Goal: Transaction & Acquisition: Purchase product/service

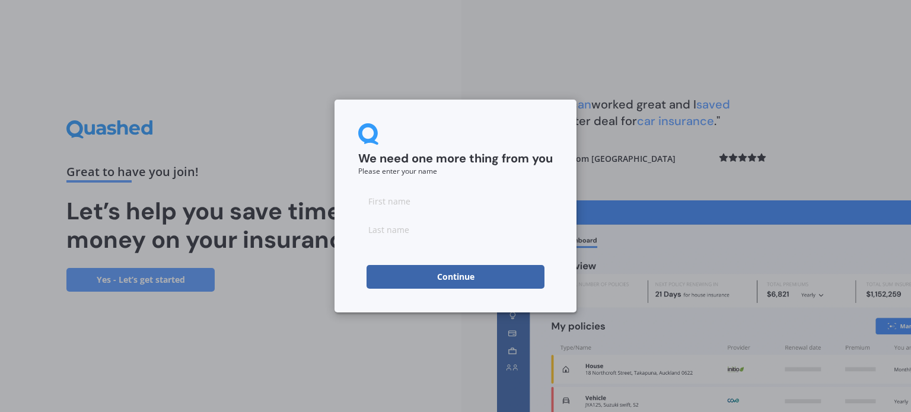
click at [405, 194] on input at bounding box center [455, 201] width 195 height 24
type input "[PERSON_NAME]"
click at [405, 232] on input at bounding box center [455, 230] width 195 height 24
type input "Penfold"
click at [430, 278] on button "Continue" at bounding box center [456, 277] width 178 height 24
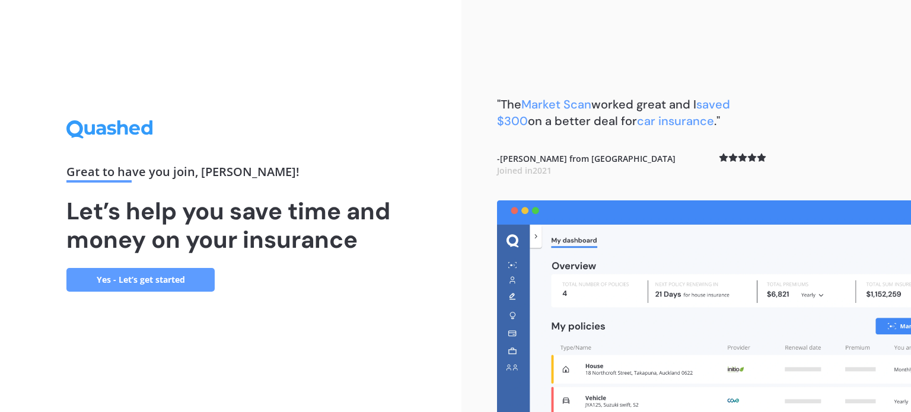
click at [147, 274] on link "Yes - Let’s get started" at bounding box center [140, 280] width 148 height 24
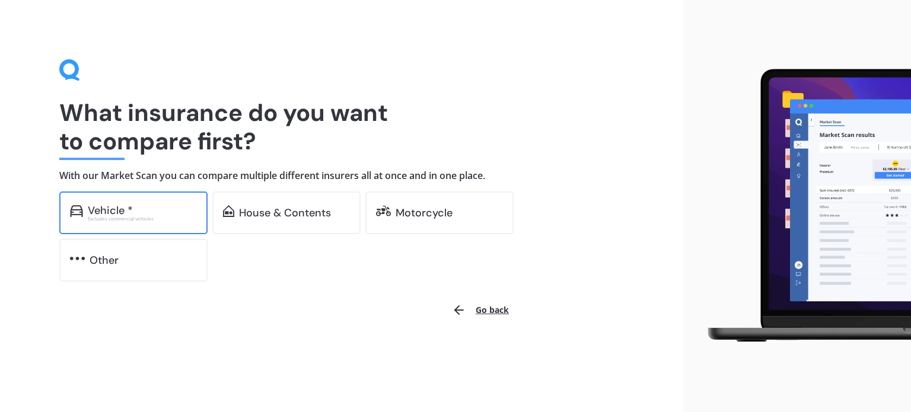
click at [111, 214] on div "Vehicle *" at bounding box center [110, 211] width 45 height 12
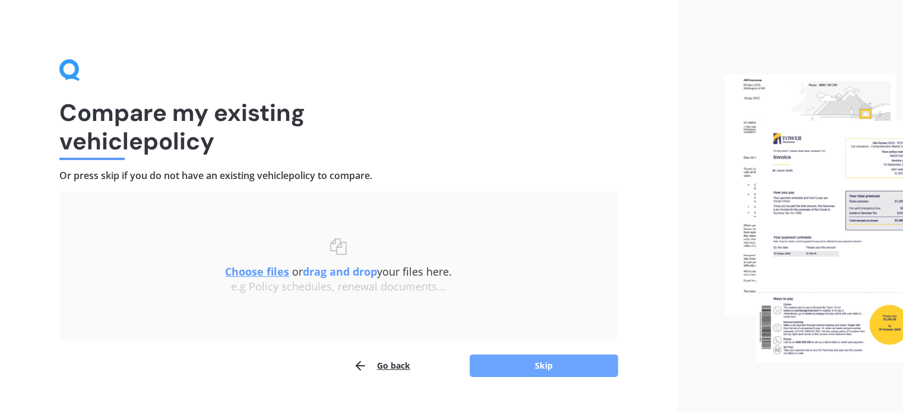
click at [539, 366] on button "Skip" at bounding box center [543, 366] width 148 height 23
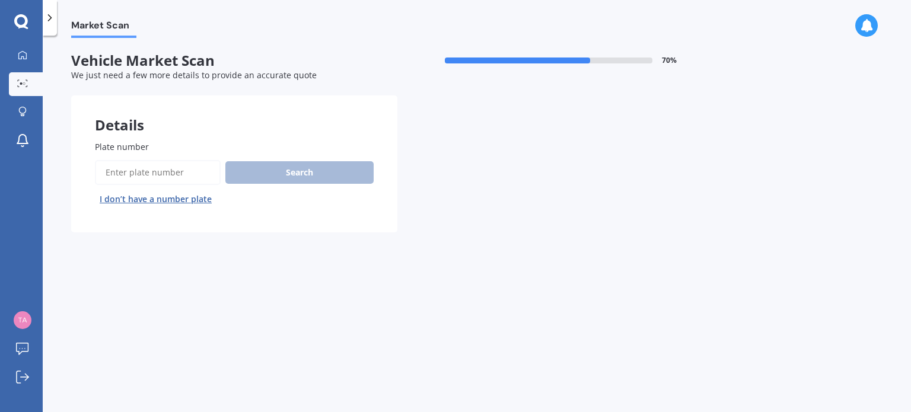
click at [192, 177] on input "Plate number" at bounding box center [158, 172] width 126 height 25
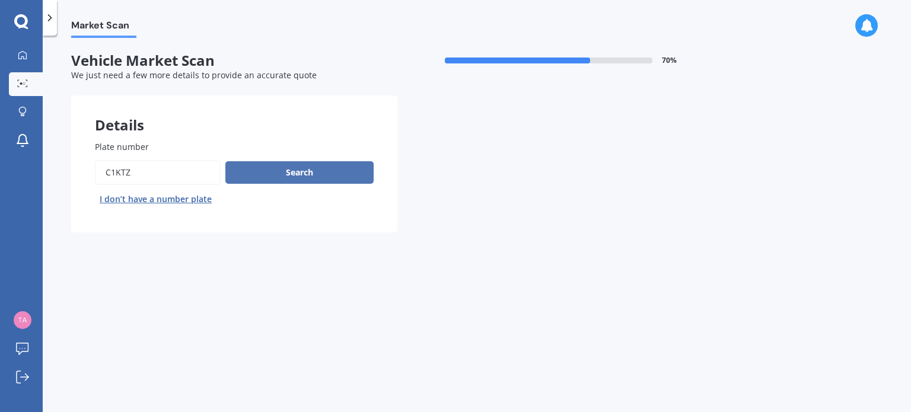
type input "C1KTZ"
click at [274, 166] on button "Search" at bounding box center [299, 172] width 148 height 23
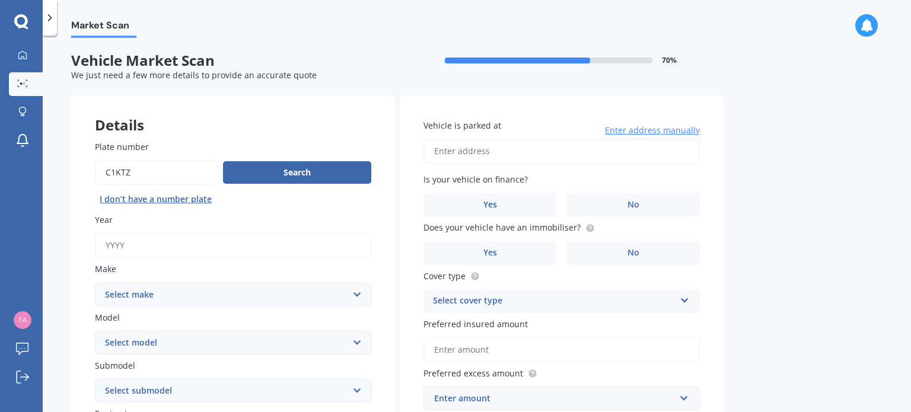
click at [145, 244] on input "Year" at bounding box center [233, 245] width 277 height 25
type input "2022"
click at [154, 290] on select "Select make AC ALFA ROMEO ASTON MARTIN AUDI AUSTIN BEDFORD Bentley BMW BYD CADI…" at bounding box center [233, 295] width 277 height 24
select select "SUZUKI"
click at [95, 283] on select "Select make AC ALFA ROMEO ASTON MARTIN AUDI AUSTIN BEDFORD Bentley BMW BYD CADI…" at bounding box center [233, 295] width 277 height 24
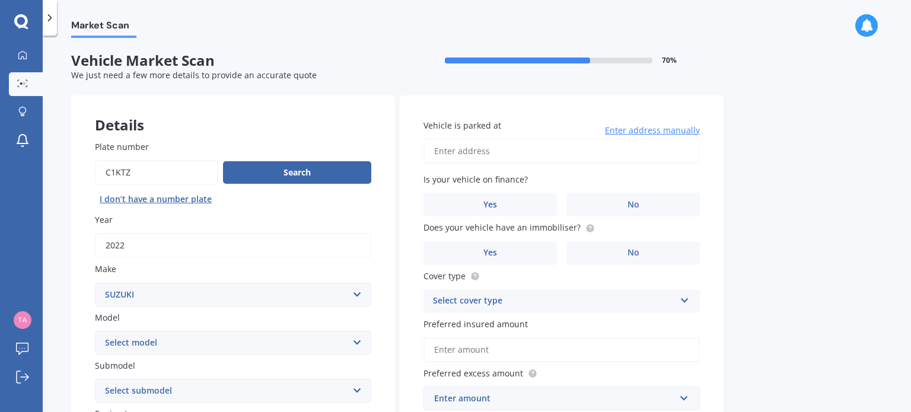
click at [141, 339] on select "Select model Aerio Alto APV Van Baleno Cappuccino Carry Truck Carry van Celerio…" at bounding box center [233, 343] width 277 height 24
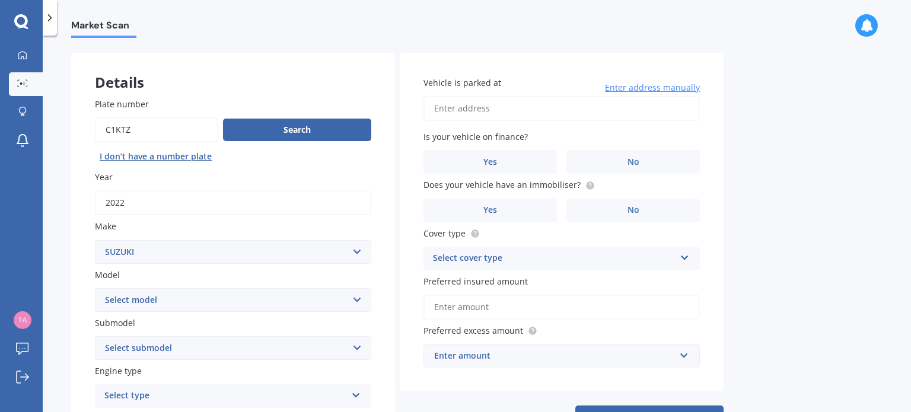
scroll to position [43, 0]
click at [240, 294] on select "Select model Aerio Alto APV Van Baleno Cappuccino Carry Truck Carry van Celerio…" at bounding box center [233, 300] width 277 height 24
click at [356, 344] on select "Select submodel" at bounding box center [233, 348] width 277 height 24
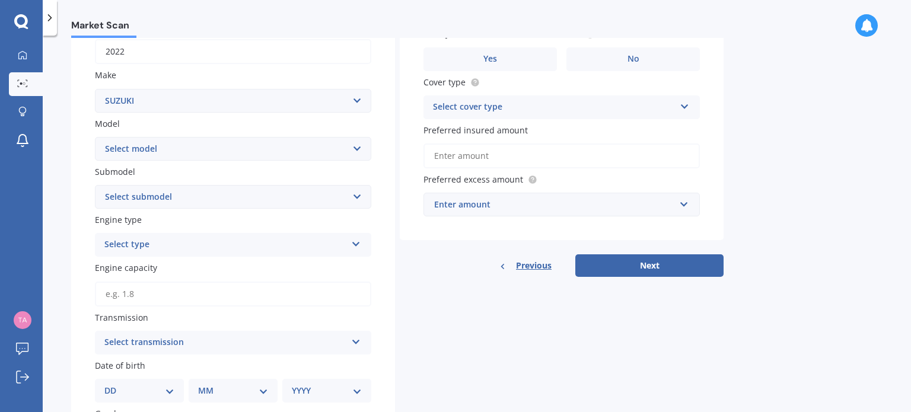
scroll to position [196, 0]
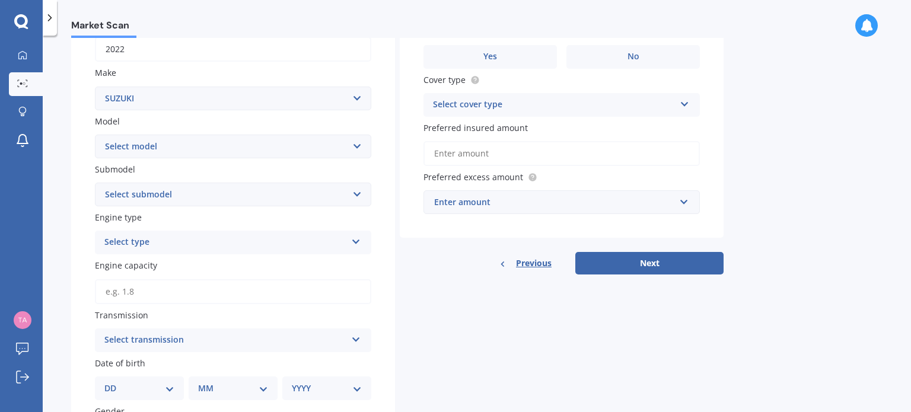
click at [168, 289] on input "Engine capacity" at bounding box center [233, 291] width 277 height 25
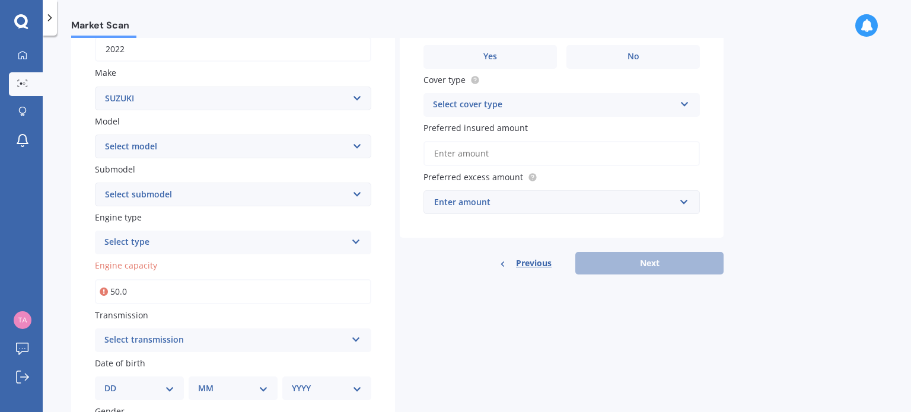
type input "5.0"
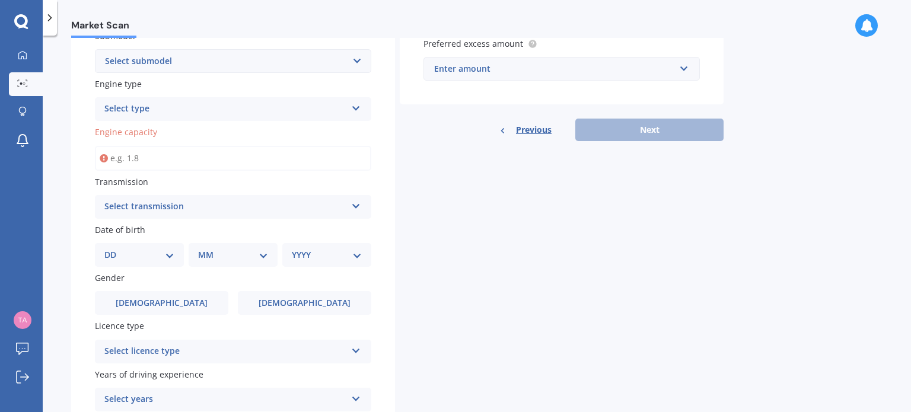
scroll to position [330, 0]
click at [180, 308] on label "Male" at bounding box center [162, 303] width 134 height 24
click at [0, 0] on input "Male" at bounding box center [0, 0] width 0 height 0
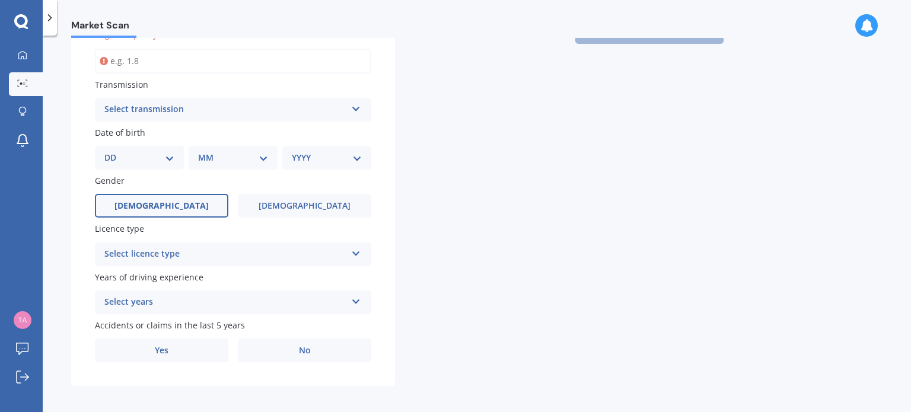
scroll to position [432, 0]
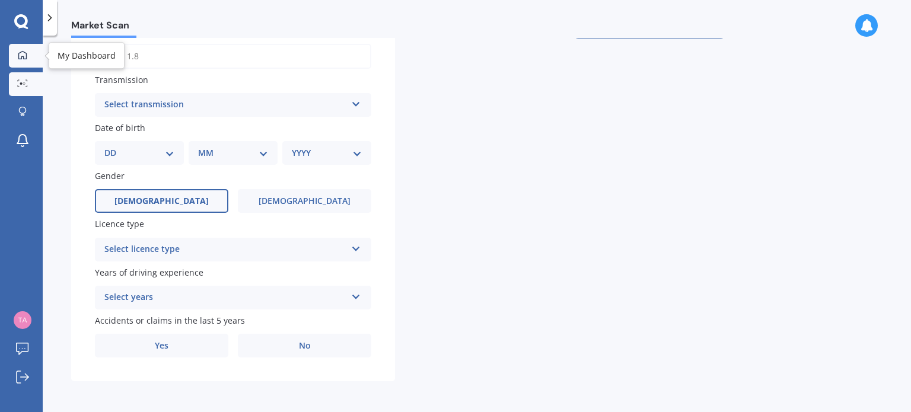
click at [26, 53] on icon at bounding box center [22, 54] width 8 height 8
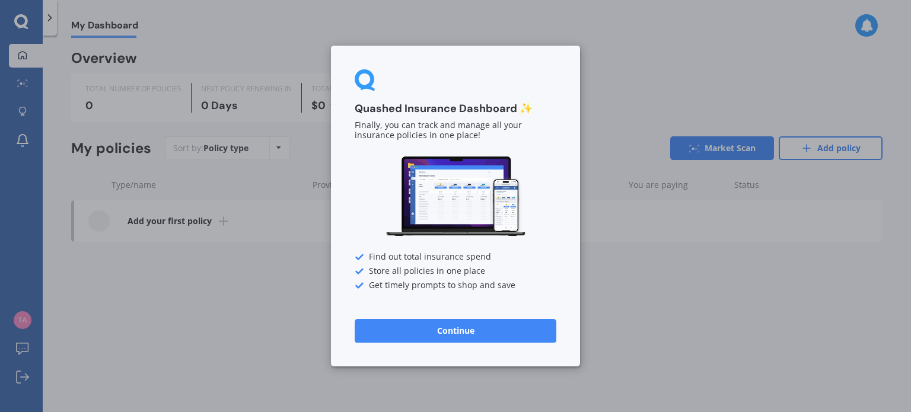
click at [440, 327] on button "Continue" at bounding box center [456, 331] width 202 height 24
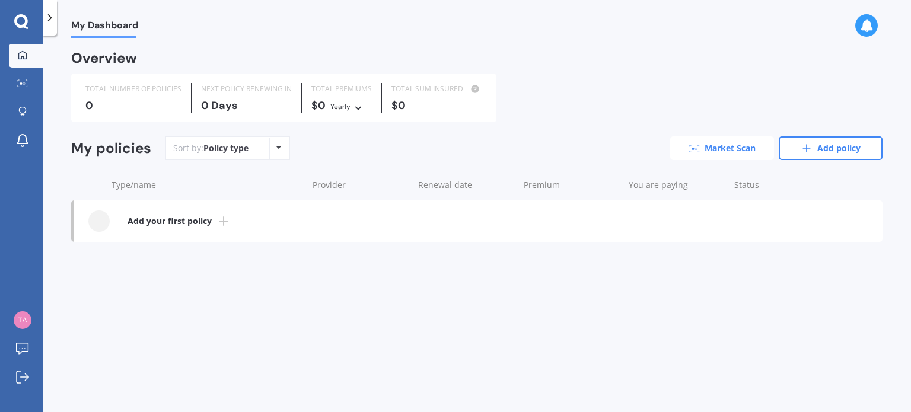
click at [700, 151] on link "Market Scan" at bounding box center [723, 148] width 104 height 24
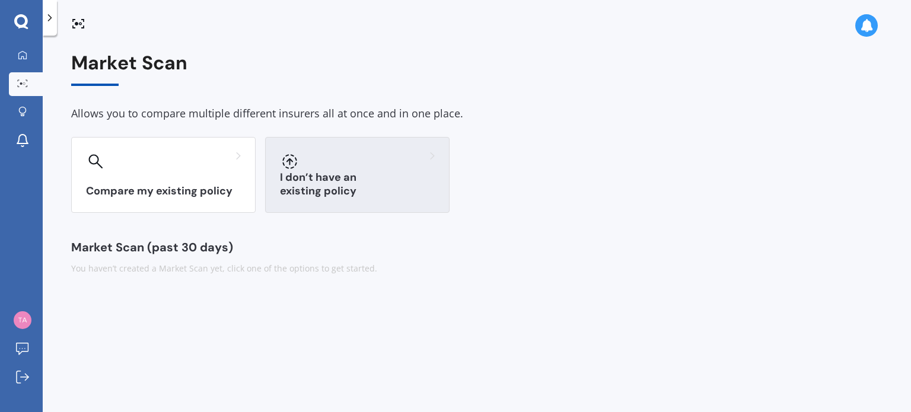
click at [353, 182] on div "I don’t have an existing policy" at bounding box center [357, 175] width 185 height 76
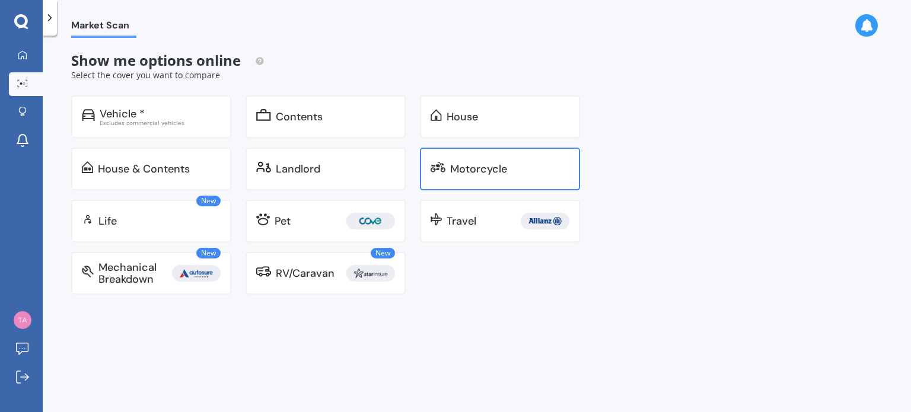
click at [462, 168] on div "Motorcycle" at bounding box center [478, 169] width 57 height 12
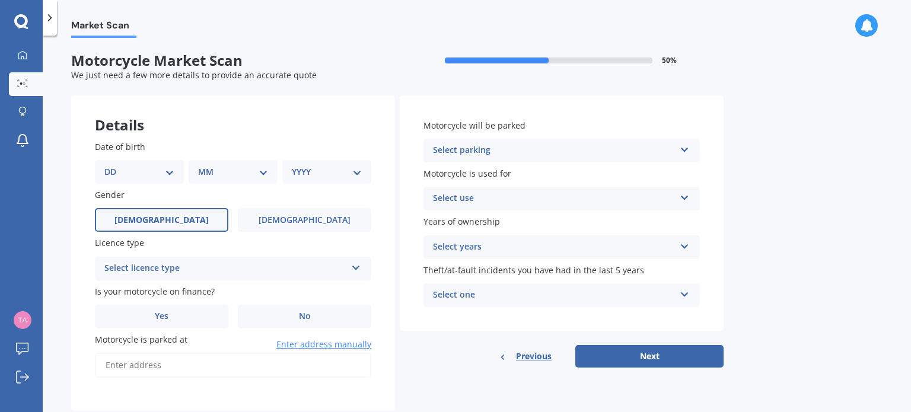
click at [164, 218] on span "Male" at bounding box center [162, 220] width 94 height 10
click at [0, 0] on input "Male" at bounding box center [0, 0] width 0 height 0
click at [171, 166] on select "DD 01 02 03 04 05 06 07 08 09 10 11 12 13 14 15 16 17 18 19 20 21 22 23 24 25 2…" at bounding box center [139, 172] width 70 height 13
select select "09"
click at [114, 166] on select "DD 01 02 03 04 05 06 07 08 09 10 11 12 13 14 15 16 17 18 19 20 21 22 23 24 25 2…" at bounding box center [139, 172] width 70 height 13
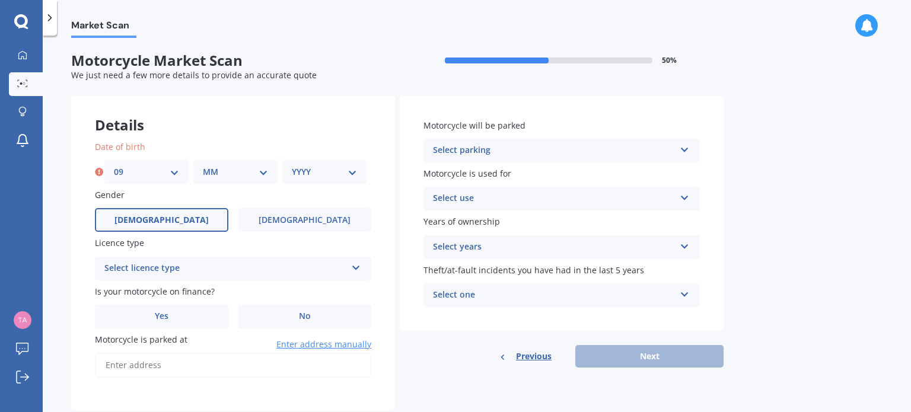
click at [260, 170] on select "MM 01 02 03 04 05 06 07 08 09 10 11 12" at bounding box center [235, 172] width 65 height 13
select select "04"
click at [203, 166] on select "MM 01 02 03 04 05 06 07 08 09 10 11 12" at bounding box center [235, 172] width 65 height 13
click at [352, 170] on select "YYYY 2025 2024 2023 2022 2021 2020 2019 2018 2017 2016 2015 2014 2013 2012 2011…" at bounding box center [324, 172] width 65 height 13
select select "2009"
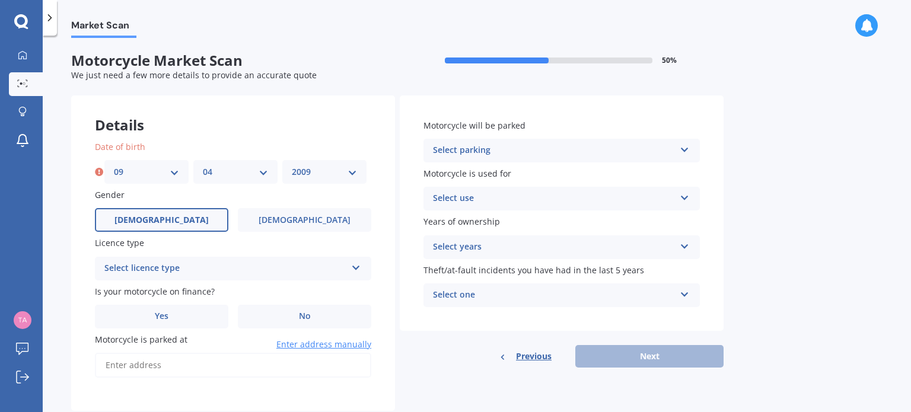
click at [292, 166] on select "YYYY 2025 2024 2023 2022 2021 2020 2019 2018 2017 2016 2015 2014 2013 2012 2011…" at bounding box center [324, 172] width 65 height 13
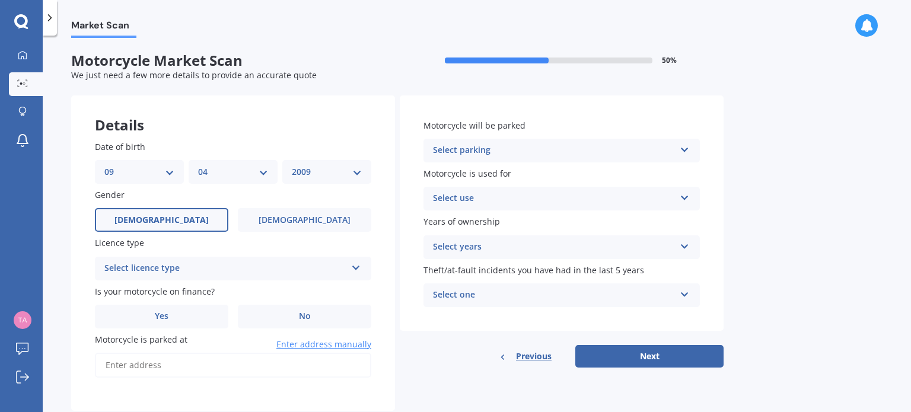
click at [188, 267] on div "Select licence type" at bounding box center [225, 269] width 242 height 14
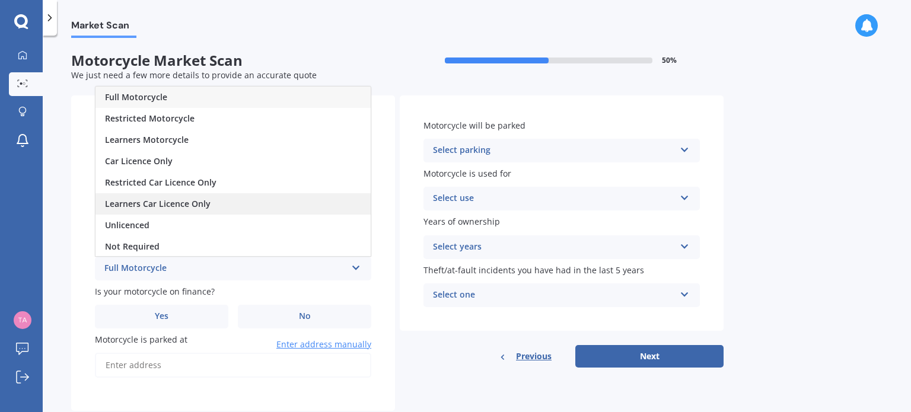
click at [173, 199] on span "Learners Car Licence Only" at bounding box center [158, 203] width 106 height 11
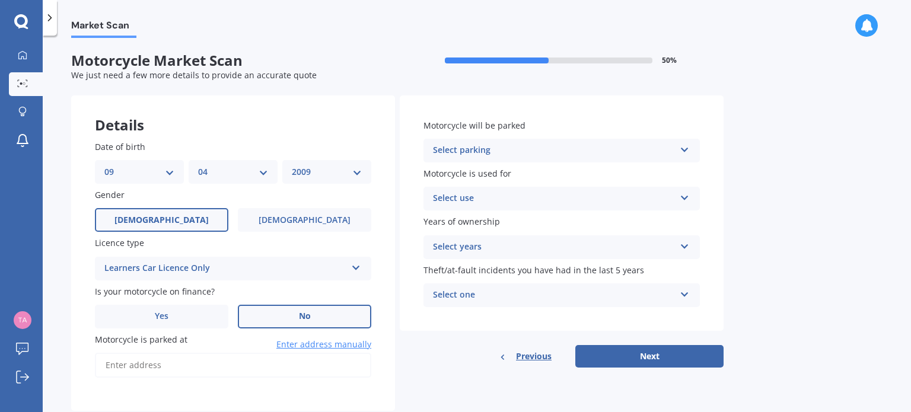
click at [297, 306] on label "No" at bounding box center [305, 317] width 134 height 24
click at [0, 0] on input "No" at bounding box center [0, 0] width 0 height 0
click at [226, 363] on input "Motorcycle is parked at" at bounding box center [233, 365] width 277 height 25
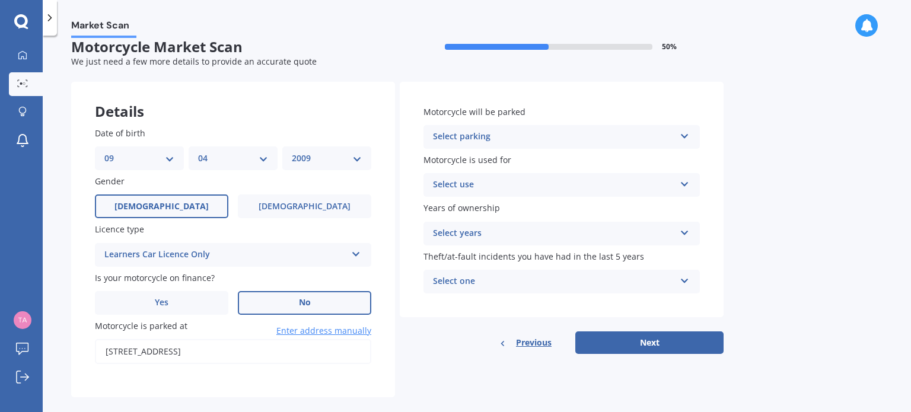
scroll to position [30, 0]
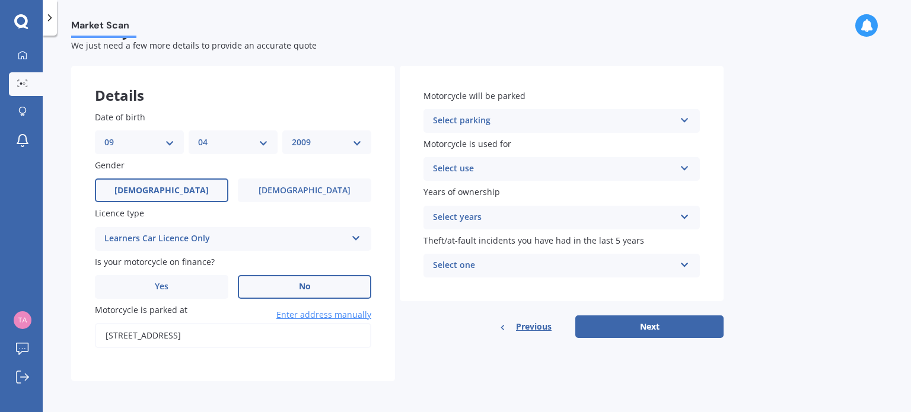
click at [583, 125] on div "Select parking" at bounding box center [554, 121] width 242 height 14
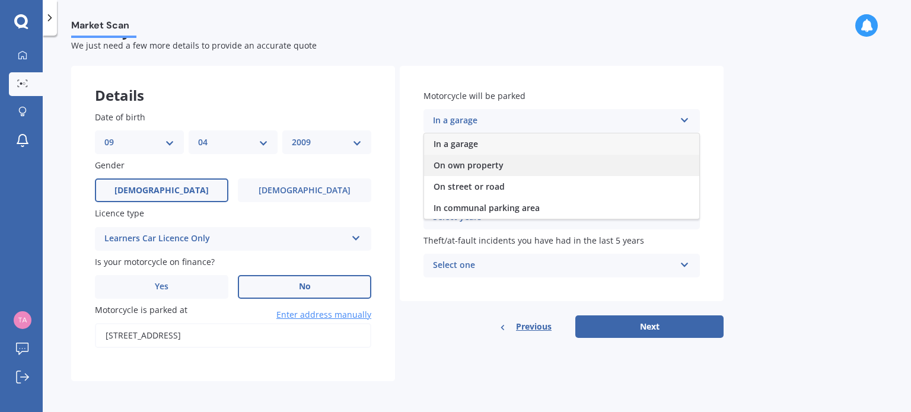
click at [480, 168] on span "On own property" at bounding box center [469, 165] width 70 height 11
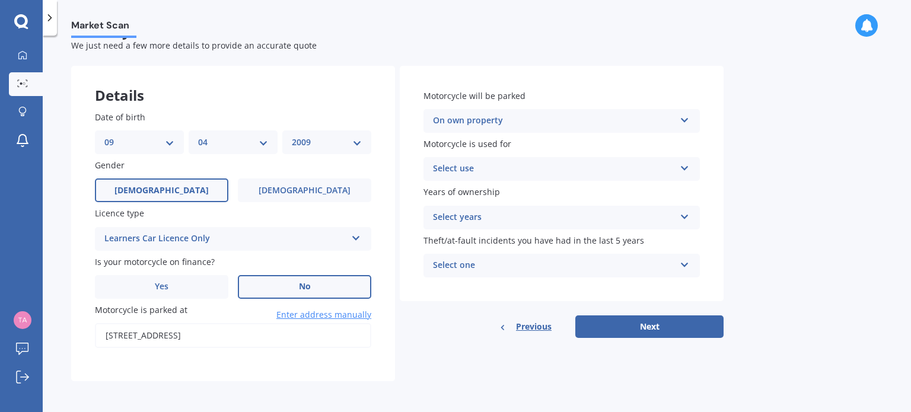
click at [529, 163] on div "Select use" at bounding box center [554, 169] width 242 height 14
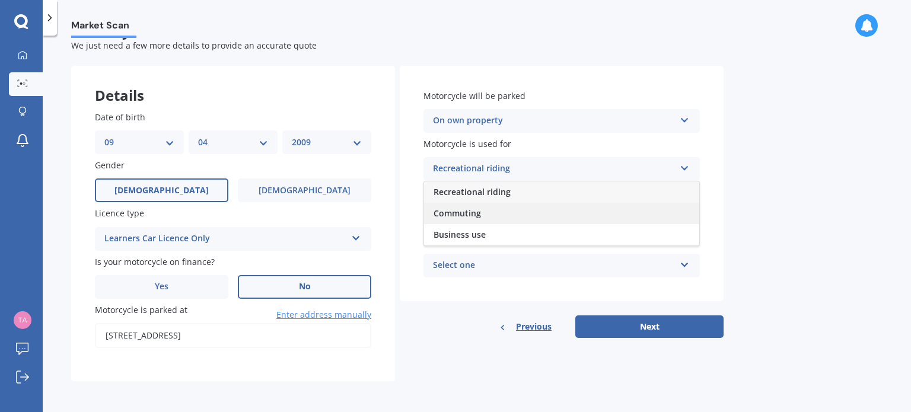
click at [456, 218] on span "Commuting" at bounding box center [457, 213] width 47 height 11
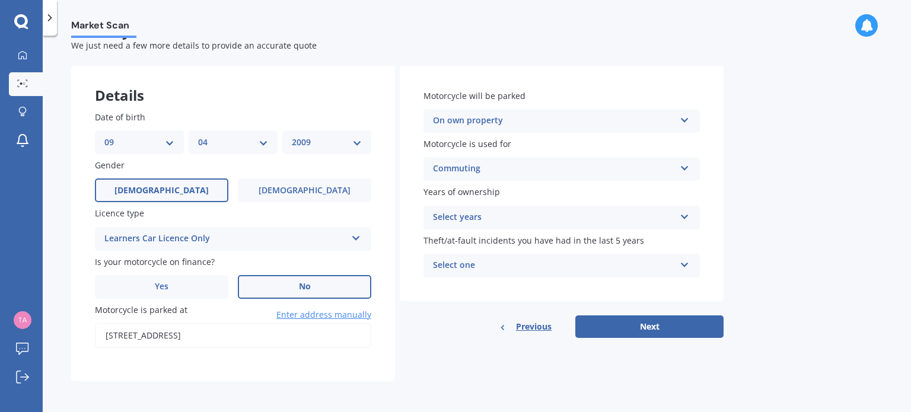
click at [487, 215] on div "Select years" at bounding box center [554, 218] width 242 height 14
click at [460, 236] on span "Less than 1" at bounding box center [457, 240] width 46 height 11
click at [500, 268] on div "Select one" at bounding box center [554, 266] width 242 height 14
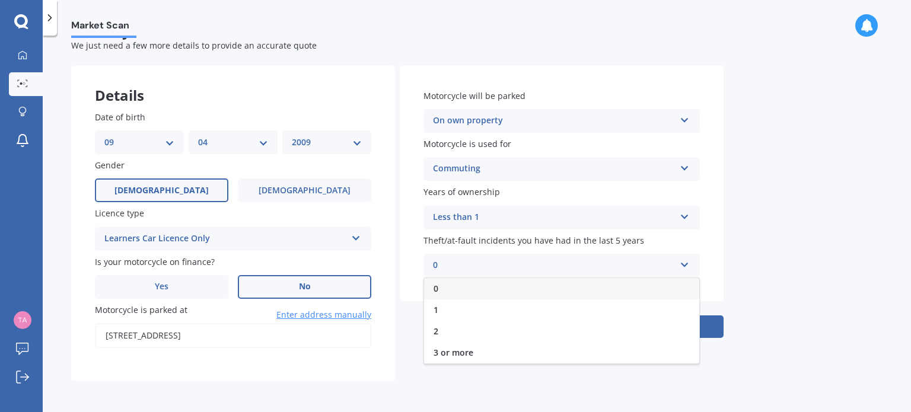
click at [449, 284] on div "0" at bounding box center [561, 288] width 275 height 21
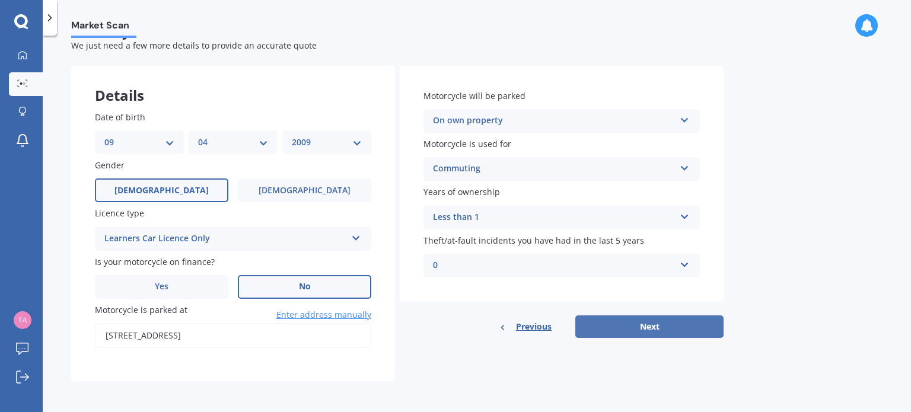
click at [625, 322] on button "Next" at bounding box center [650, 327] width 148 height 23
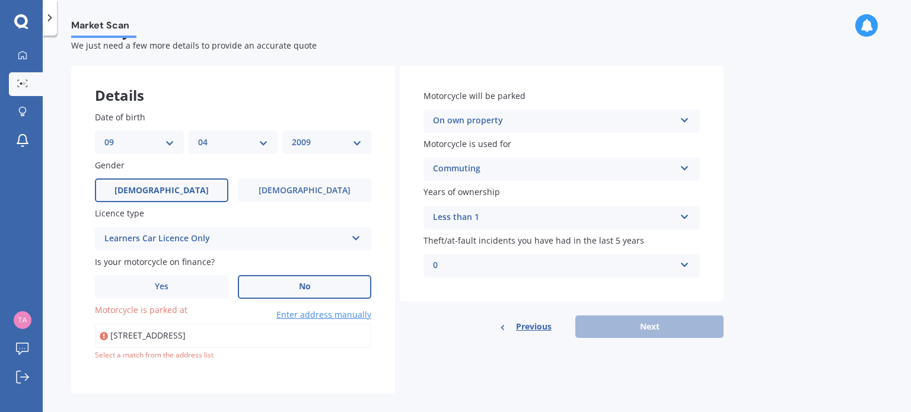
click at [276, 340] on input "6 Atlanta Grove Brooklyn WellingtonWellington 6021" at bounding box center [233, 335] width 277 height 25
click at [317, 338] on input "6 Atlanta Grove Brooklyn WellingtonWellington 6021" at bounding box center [233, 335] width 277 height 25
type input "6 Atlanta Grove, Brooklyn, Wellington 6021"
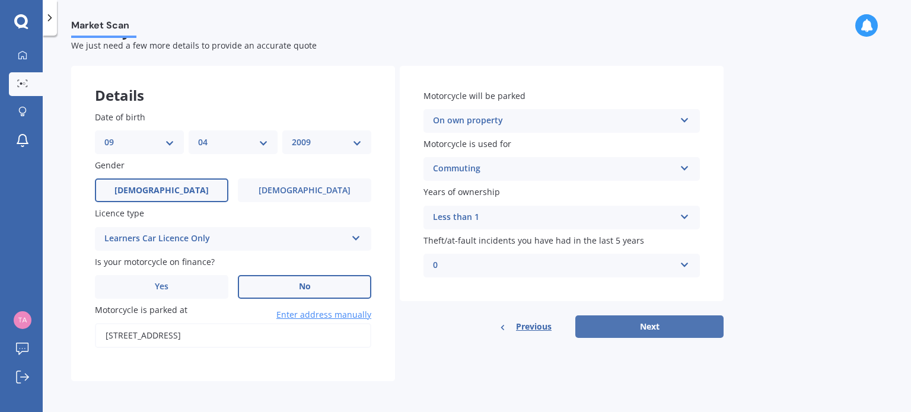
click at [624, 326] on button "Next" at bounding box center [650, 327] width 148 height 23
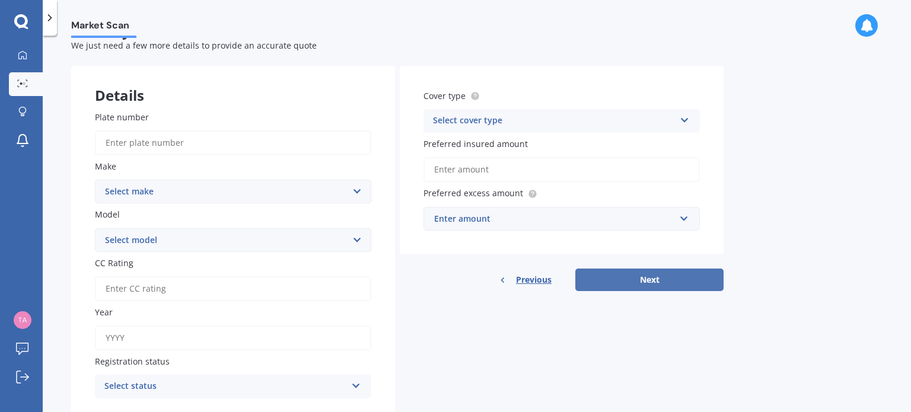
scroll to position [0, 0]
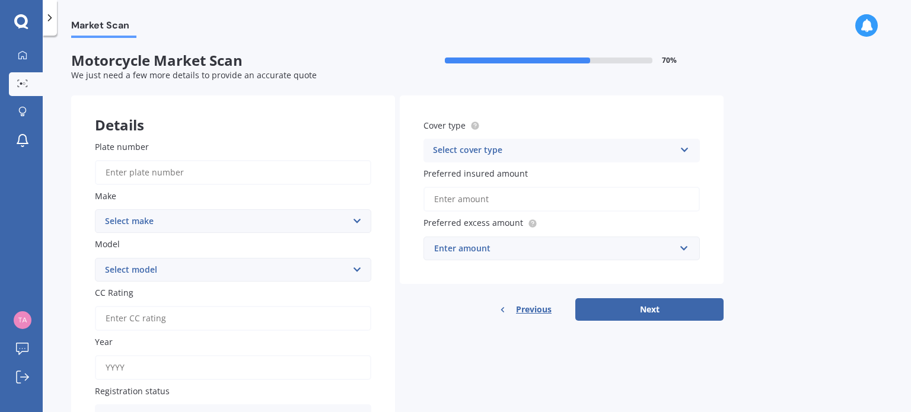
click at [273, 171] on input "Plate number" at bounding box center [233, 172] width 277 height 25
type input "C1KTZ"
click at [242, 220] on select "Select make Ace Adly Aeon AJP American Iron Horse Aprilia Arrow Baotian Benda B…" at bounding box center [233, 221] width 277 height 24
select select "Suzuki"
click at [95, 209] on select "Select make Ace Adly Aeon AJP American Iron Horse Aprilia Arrow Baotian Benda B…" at bounding box center [233, 221] width 277 height 24
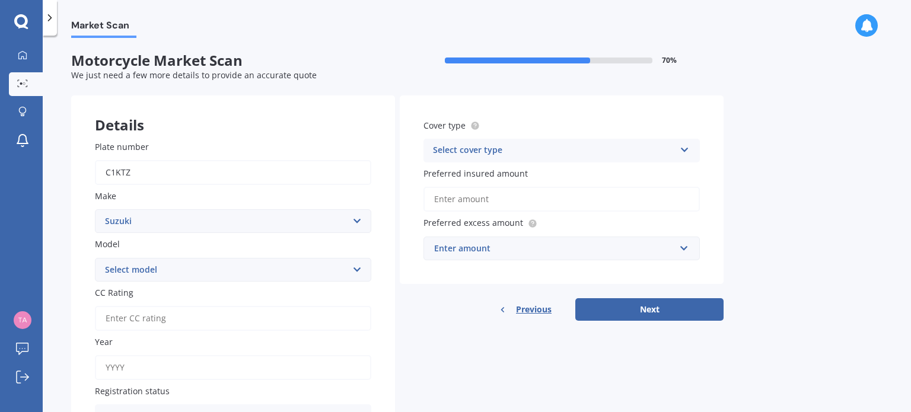
click at [158, 268] on select "Select model AC AD AN AX AZ B-King Bandit Boulevard Classic Boulevard Muscle Bo…" at bounding box center [233, 270] width 277 height 24
select select "UZ"
click at [95, 258] on select "Select model AC AD AN AX AZ B-King Bandit Boulevard Classic Boulevard Muscle Bo…" at bounding box center [233, 270] width 277 height 24
click at [133, 317] on input "CC Rating" at bounding box center [233, 318] width 277 height 25
type input "50"
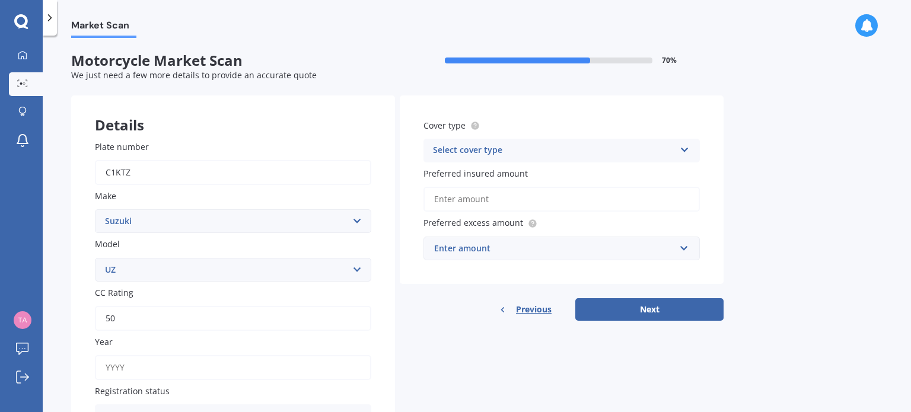
click at [135, 370] on input "Year" at bounding box center [233, 367] width 277 height 25
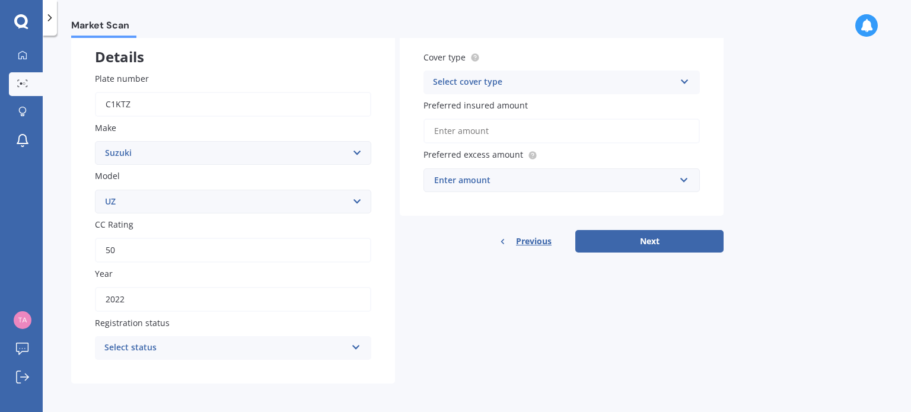
scroll to position [69, 0]
type input "2022"
click at [354, 346] on icon at bounding box center [356, 344] width 10 height 8
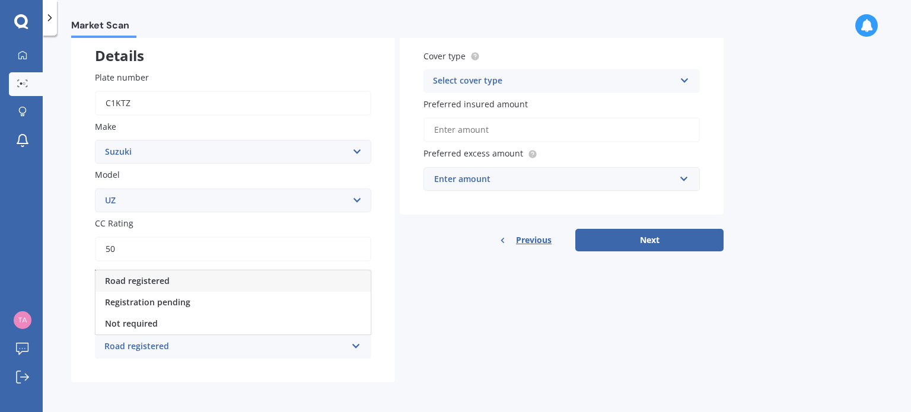
click at [146, 279] on span "Road registered" at bounding box center [137, 280] width 65 height 11
click at [690, 80] on div "Select cover type Comprehensive Third Party, Fire & Theft Third Party" at bounding box center [562, 81] width 277 height 24
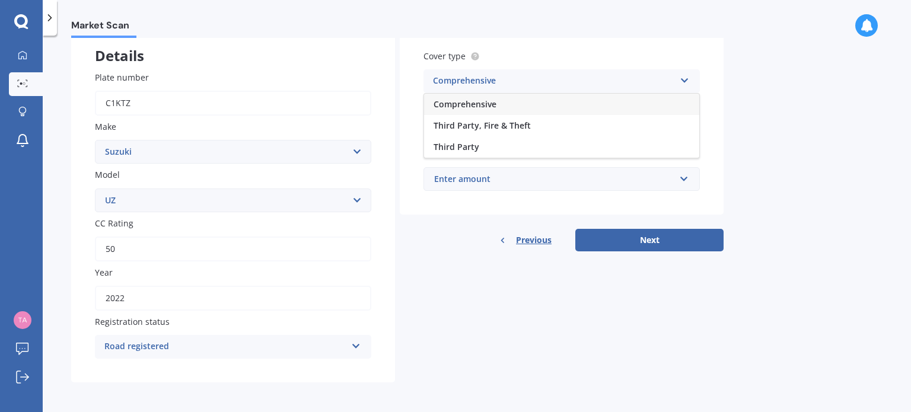
click at [484, 104] on span "Comprehensive" at bounding box center [465, 104] width 63 height 11
click at [688, 175] on input "text" at bounding box center [558, 179] width 266 height 23
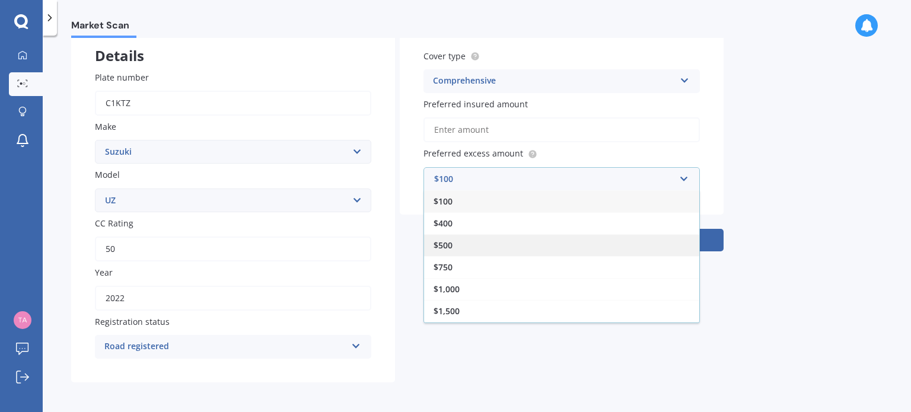
click at [467, 242] on div "$500" at bounding box center [561, 245] width 275 height 22
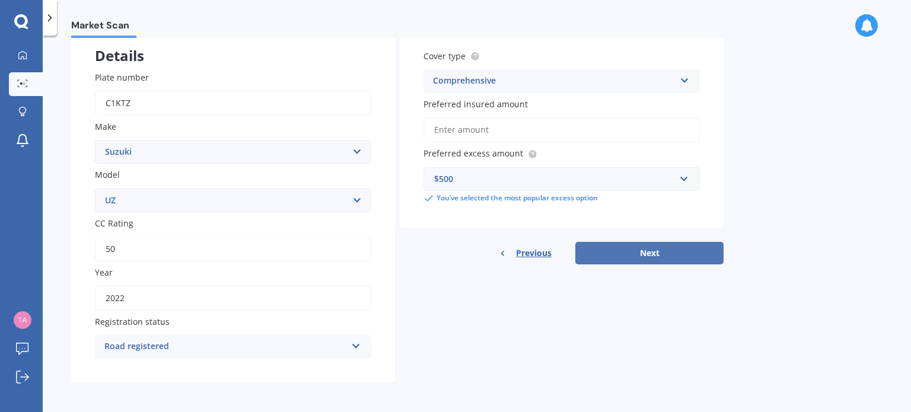
click at [638, 258] on button "Next" at bounding box center [650, 253] width 148 height 23
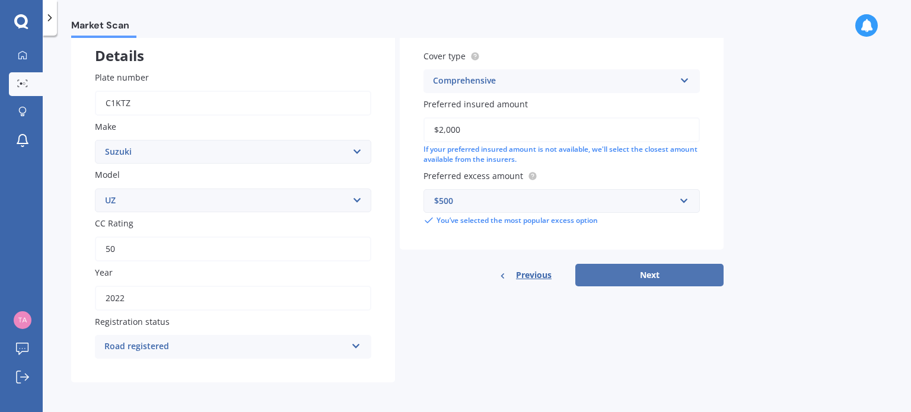
type input "$2,000"
click at [634, 274] on button "Next" at bounding box center [650, 275] width 148 height 23
select select "09"
select select "04"
select select "2009"
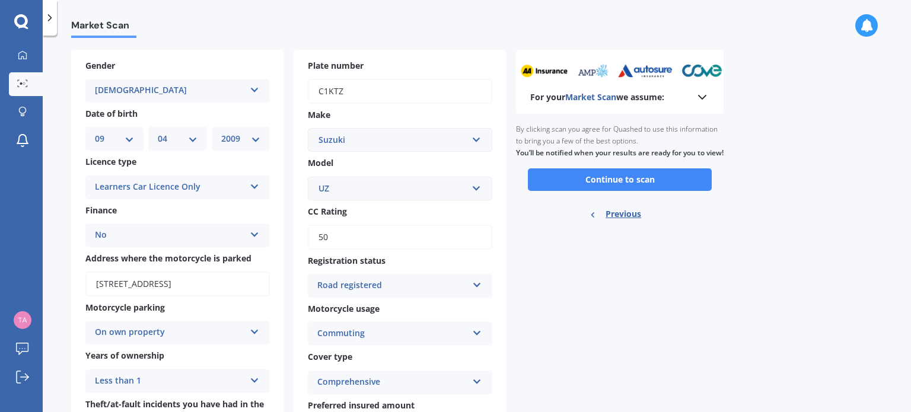
scroll to position [30, 0]
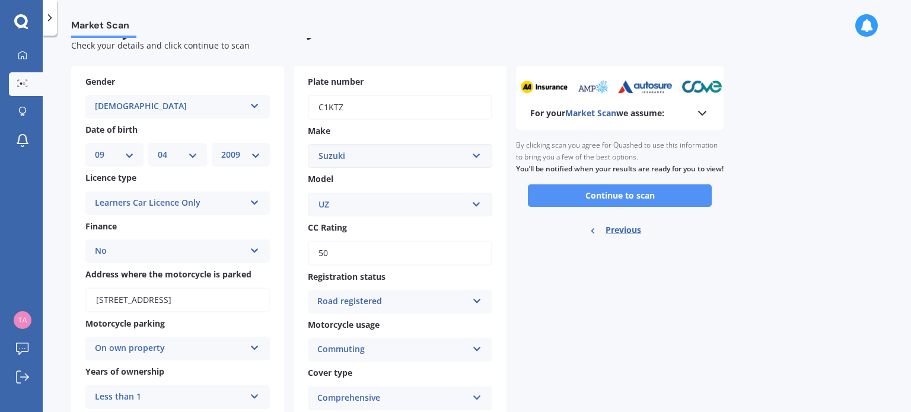
click at [633, 203] on button "Continue to scan" at bounding box center [620, 196] width 184 height 23
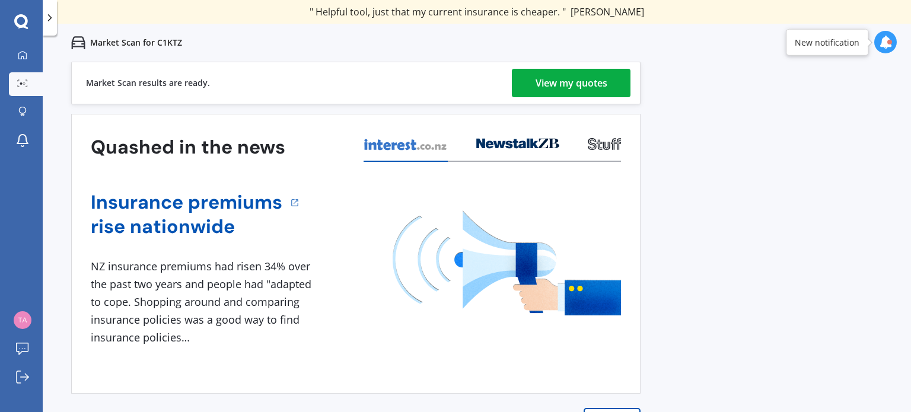
click at [567, 79] on div "View my quotes" at bounding box center [572, 83] width 72 height 28
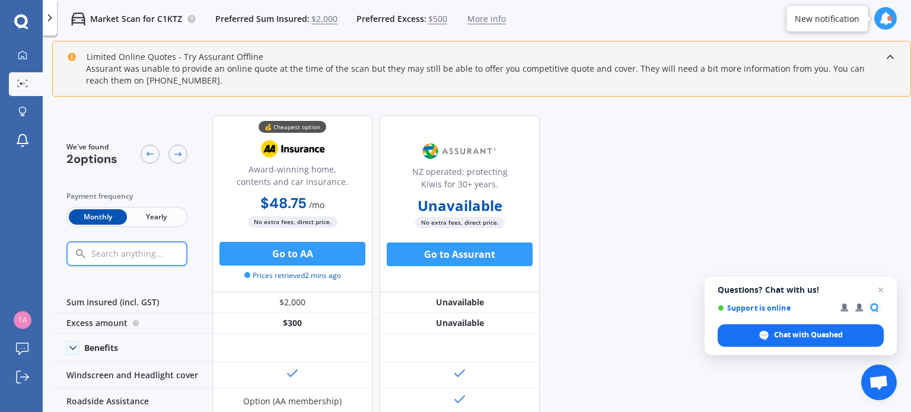
drag, startPoint x: 904, startPoint y: 139, endPoint x: 906, endPoint y: 165, distance: 26.2
click at [906, 165] on div "We've found 2 options Payment frequency Monthly Yearly 💰 Cheapest option Award-…" at bounding box center [481, 260] width 859 height 309
click at [487, 15] on span "More info" at bounding box center [487, 19] width 39 height 12
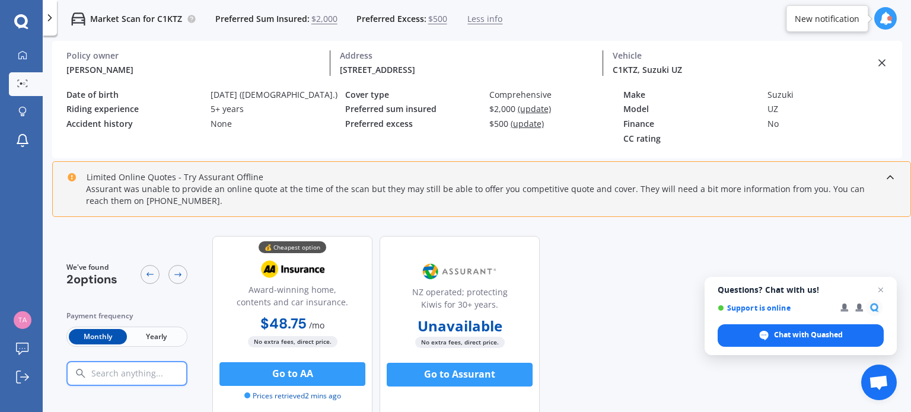
click at [532, 104] on span "(update)" at bounding box center [534, 108] width 33 height 11
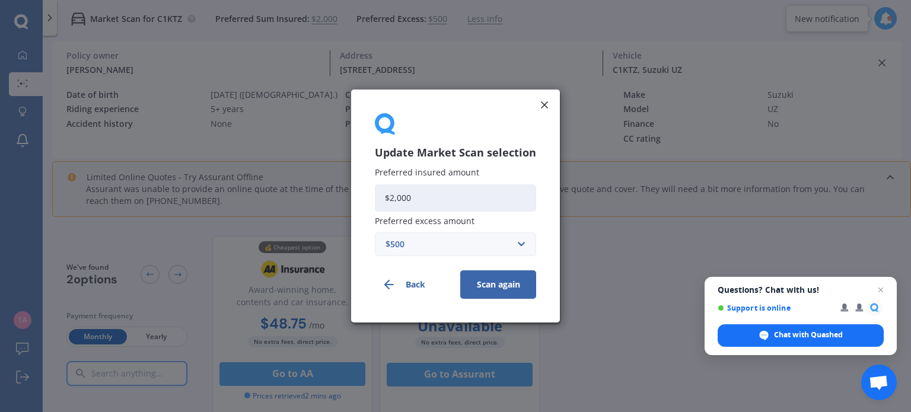
click at [424, 193] on input "$2,000" at bounding box center [455, 198] width 161 height 27
type input "$2"
type input "$1,800"
click at [412, 284] on button "Back" at bounding box center [413, 285] width 76 height 28
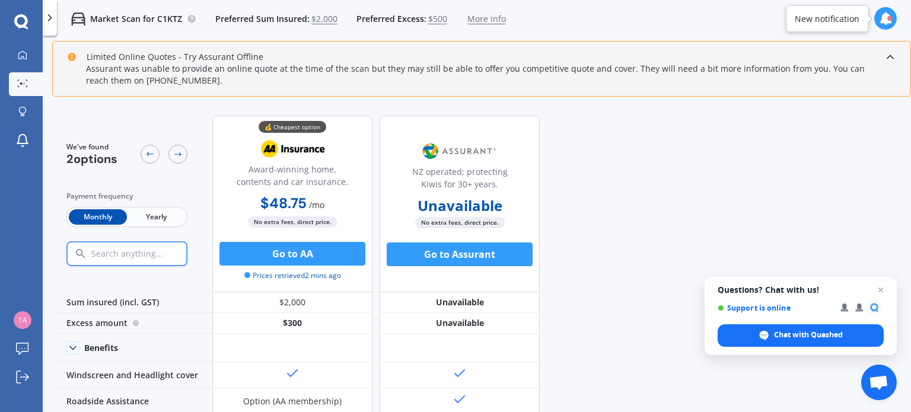
click at [475, 18] on span "More info" at bounding box center [487, 19] width 39 height 12
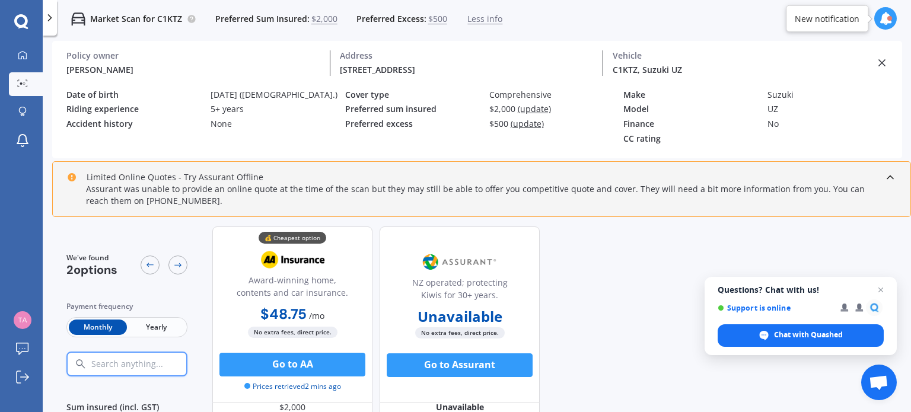
scroll to position [14, 0]
click at [880, 63] on icon at bounding box center [882, 63] width 12 height 12
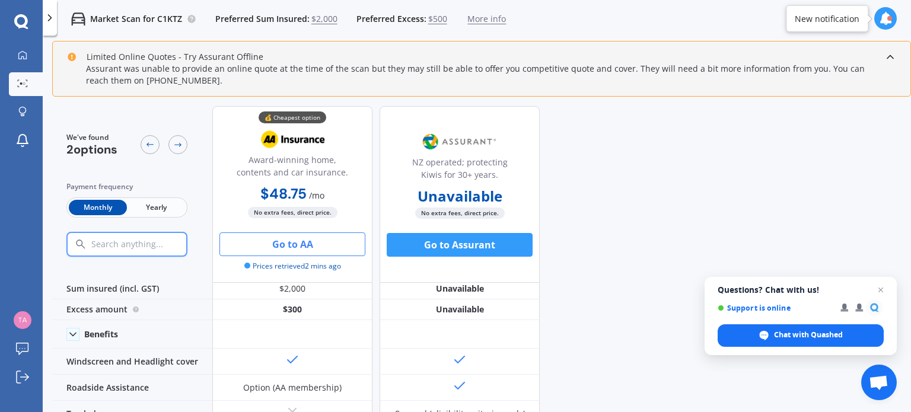
click at [306, 243] on button "Go to AA" at bounding box center [293, 245] width 146 height 24
